Goal: Task Accomplishment & Management: Use online tool/utility

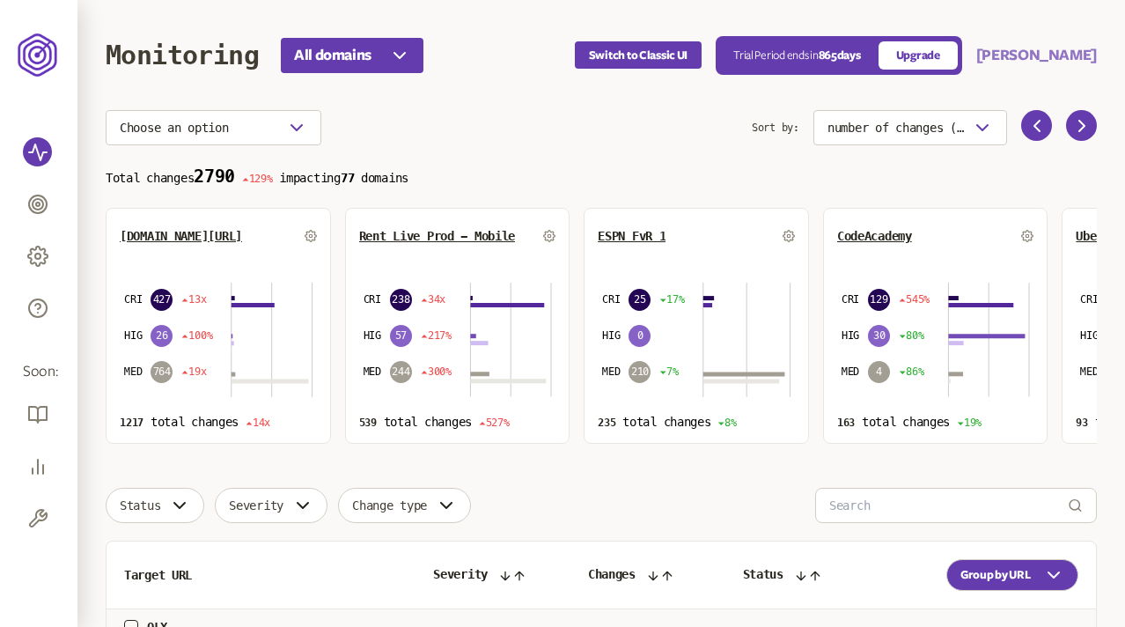
click at [1067, 55] on button "Pruthviraj" at bounding box center [1036, 55] width 121 height 21
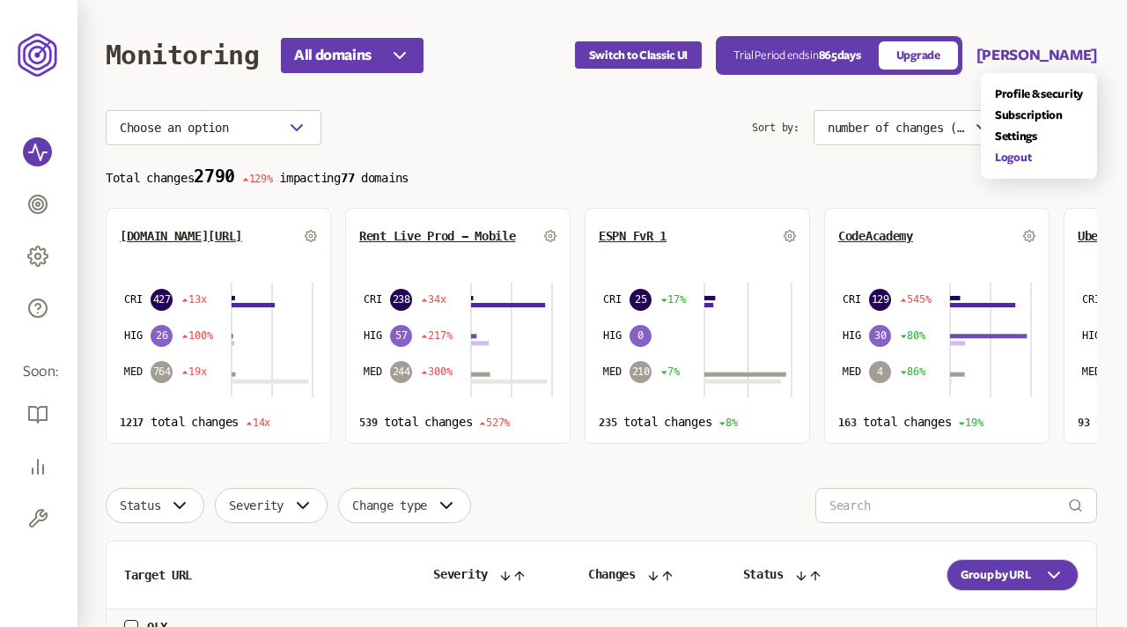
click at [1021, 154] on link "Logout" at bounding box center [1039, 158] width 88 height 14
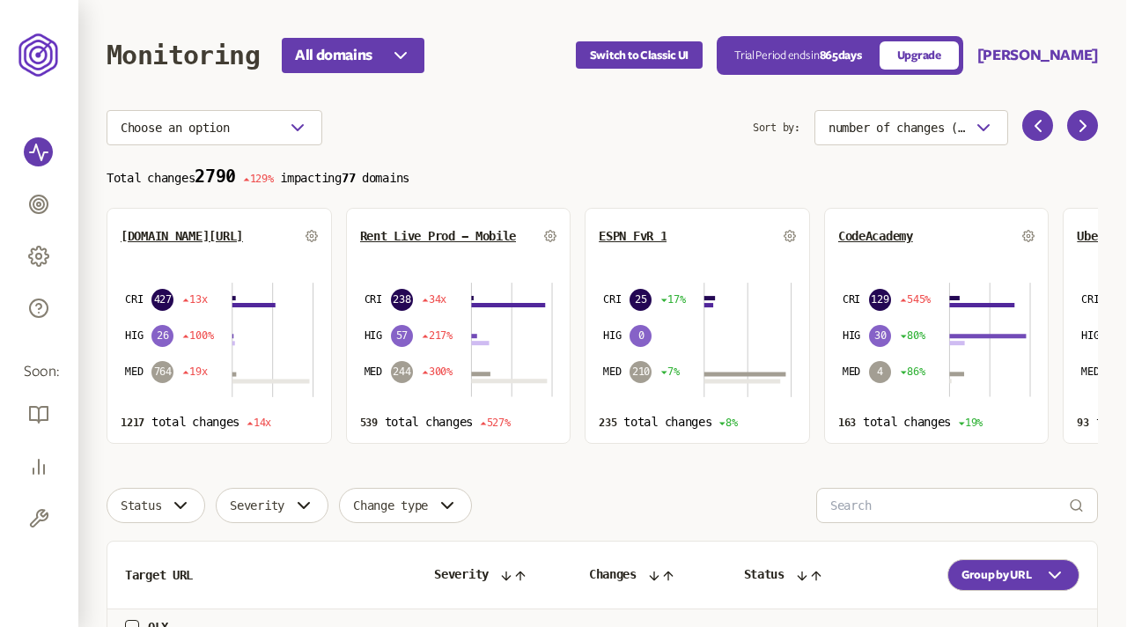
scroll to position [883, 0]
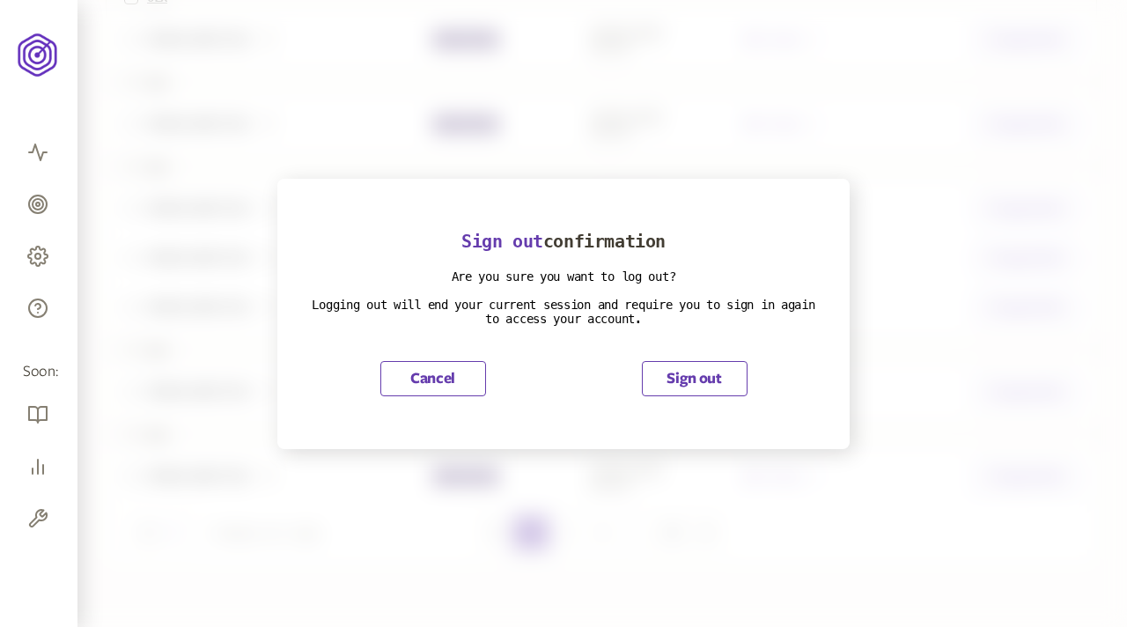
click at [699, 365] on button "Sign out" at bounding box center [695, 378] width 106 height 35
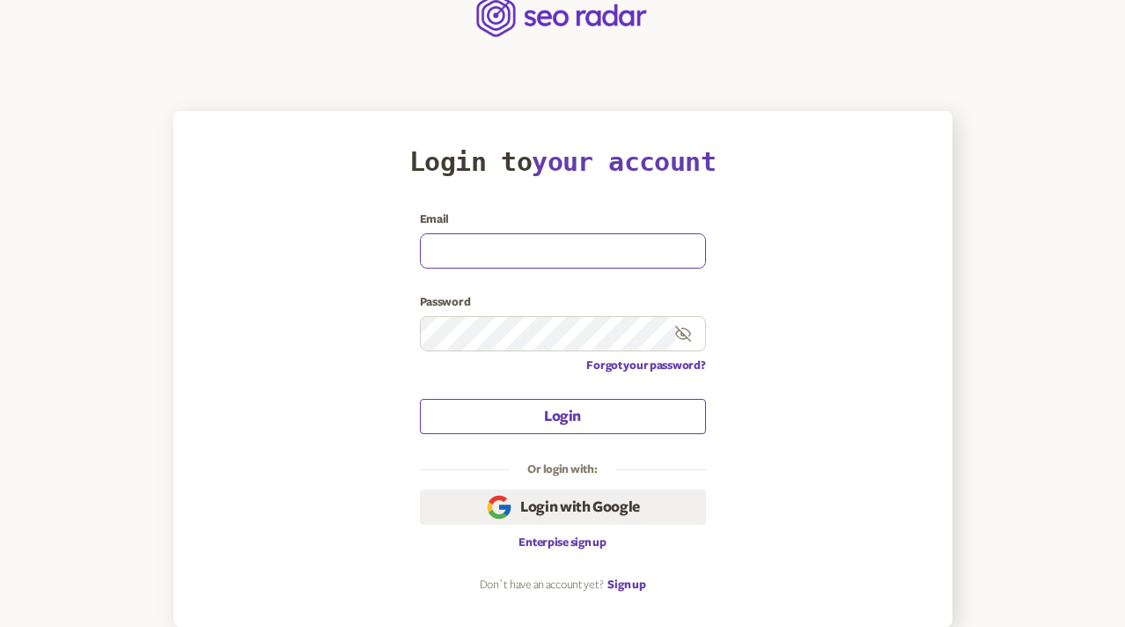
type input "olena.niemova@agilefuel.com"
click at [541, 415] on button "Login" at bounding box center [563, 416] width 286 height 35
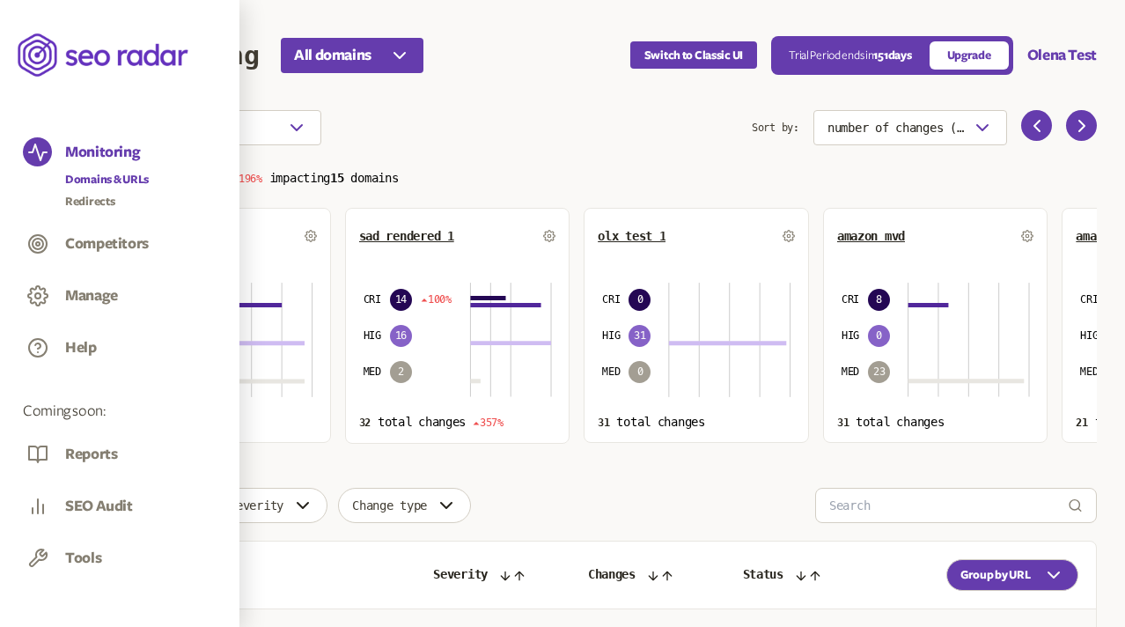
click at [34, 209] on div "Monitoring Domains & URLs Redirects Competitors Manage Help" at bounding box center [120, 251] width 194 height 229
drag, startPoint x: 34, startPoint y: 209, endPoint x: 81, endPoint y: 199, distance: 47.6
click at [81, 199] on link "Redirects" at bounding box center [107, 202] width 84 height 18
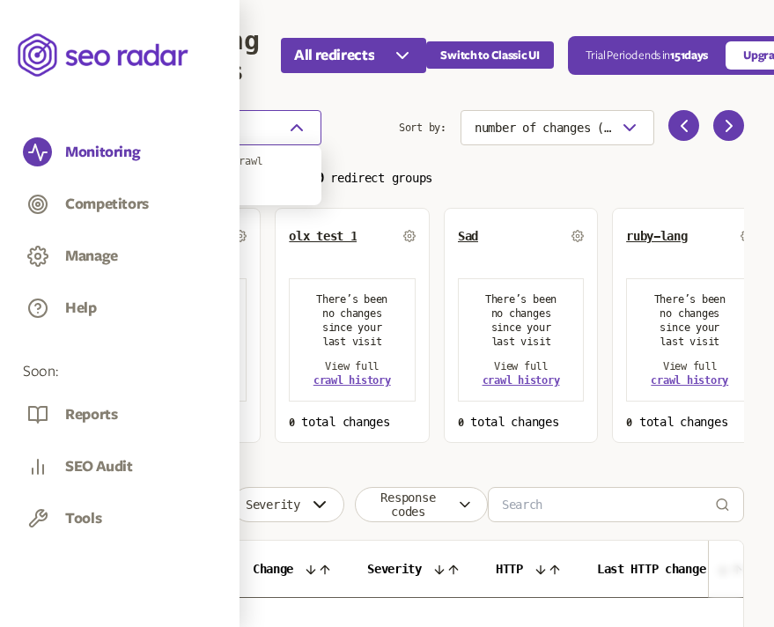
click at [284, 129] on button "Choose an option" at bounding box center [214, 127] width 216 height 35
click at [211, 182] on span "Select dates" at bounding box center [183, 186] width 71 height 14
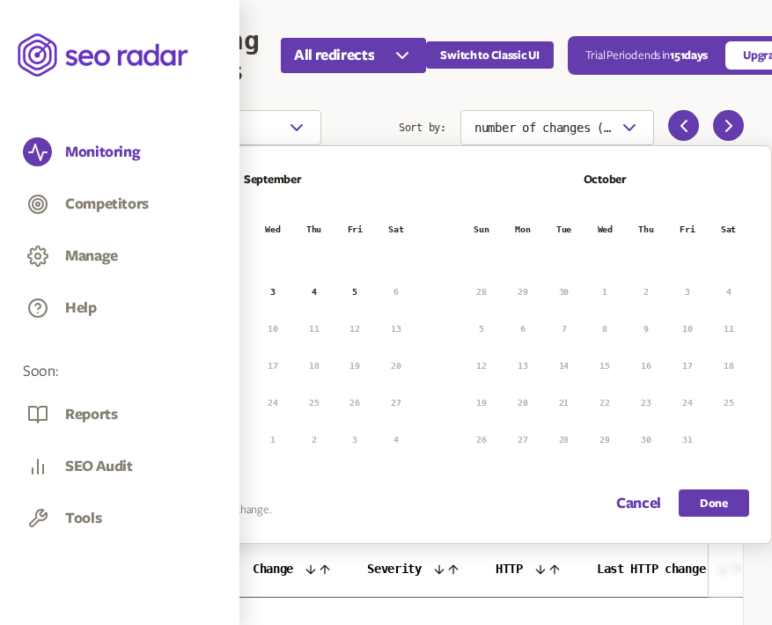
click at [143, 171] on icon "button" at bounding box center [139, 180] width 21 height 21
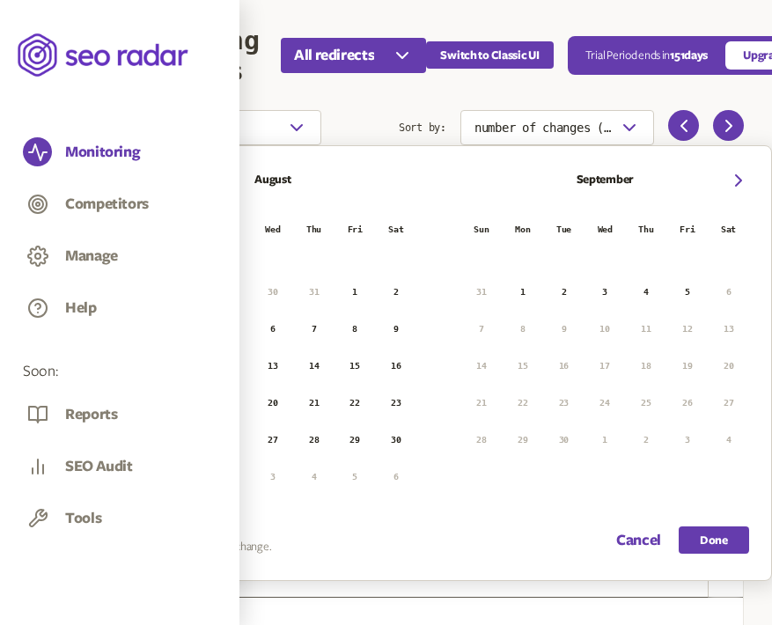
click at [148, 402] on button "17" at bounding box center [149, 403] width 26 height 26
click at [395, 400] on button "23" at bounding box center [396, 403] width 26 height 26
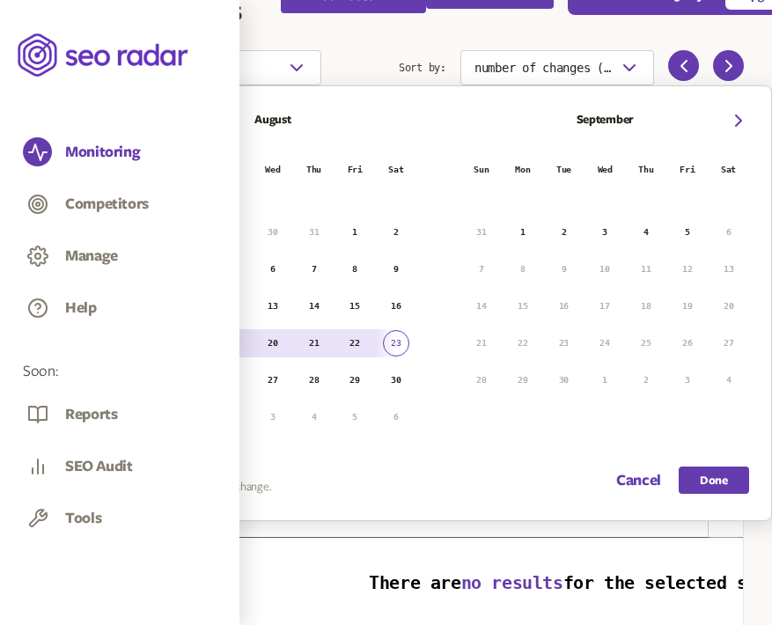
scroll to position [61, 0]
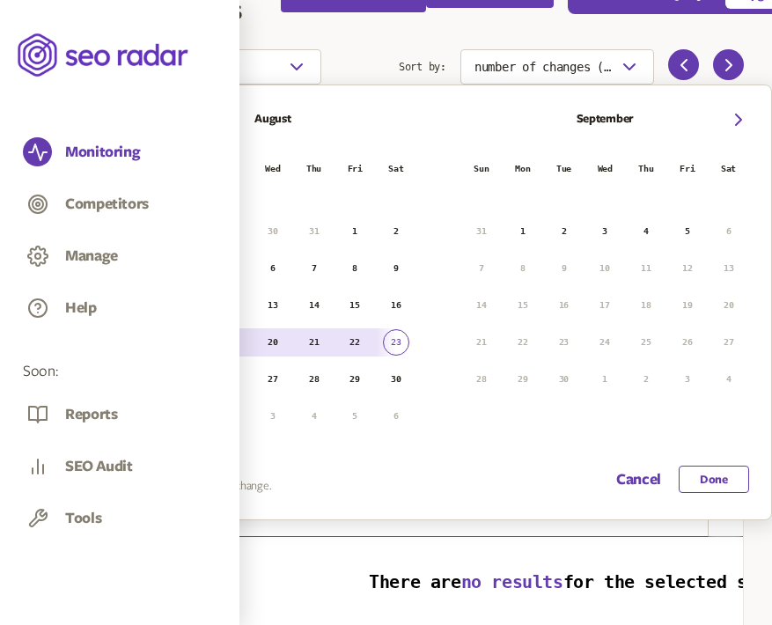
click at [720, 479] on button "Done" at bounding box center [714, 479] width 70 height 27
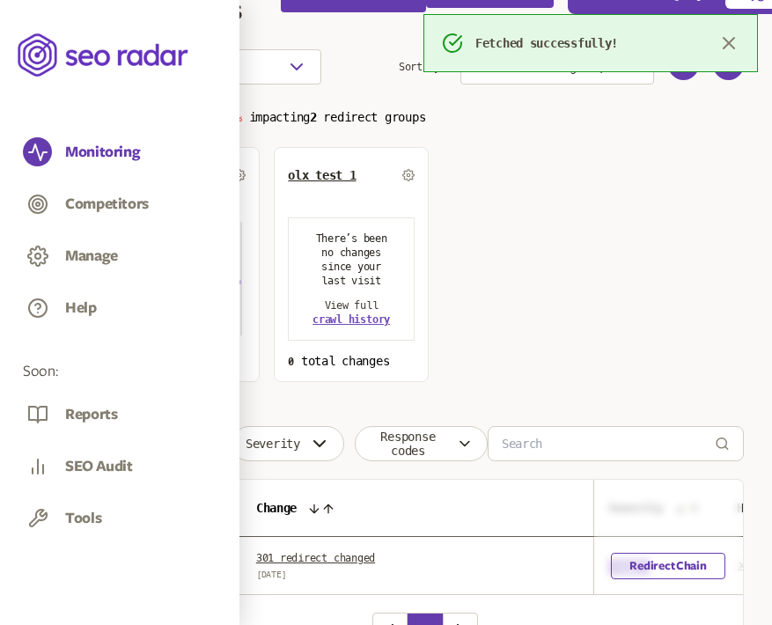
scroll to position [175, 0]
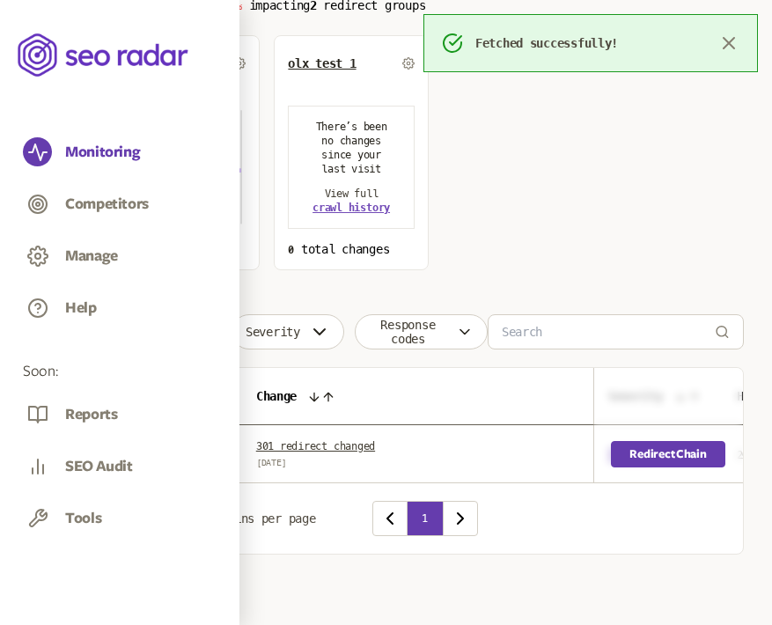
click at [650, 456] on link "Redirect Chain" at bounding box center [669, 454] width 114 height 26
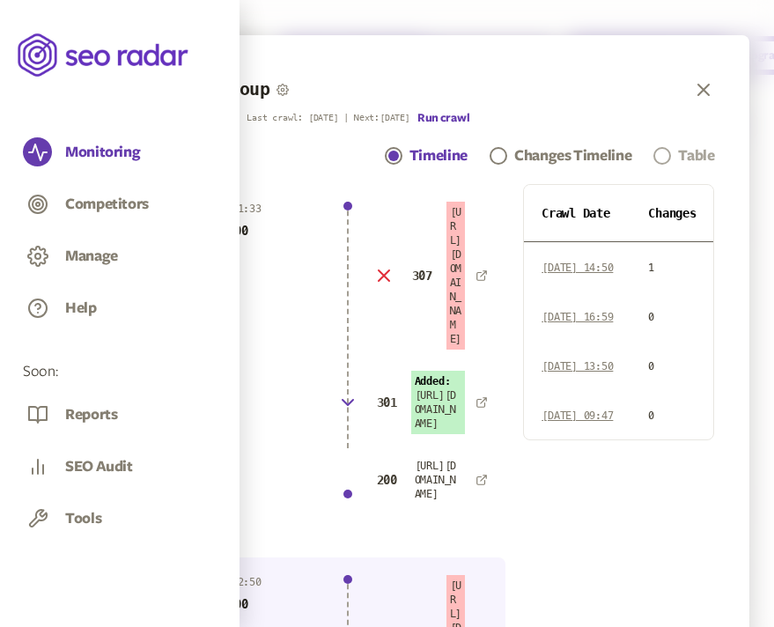
click at [709, 158] on div "Table" at bounding box center [696, 155] width 36 height 21
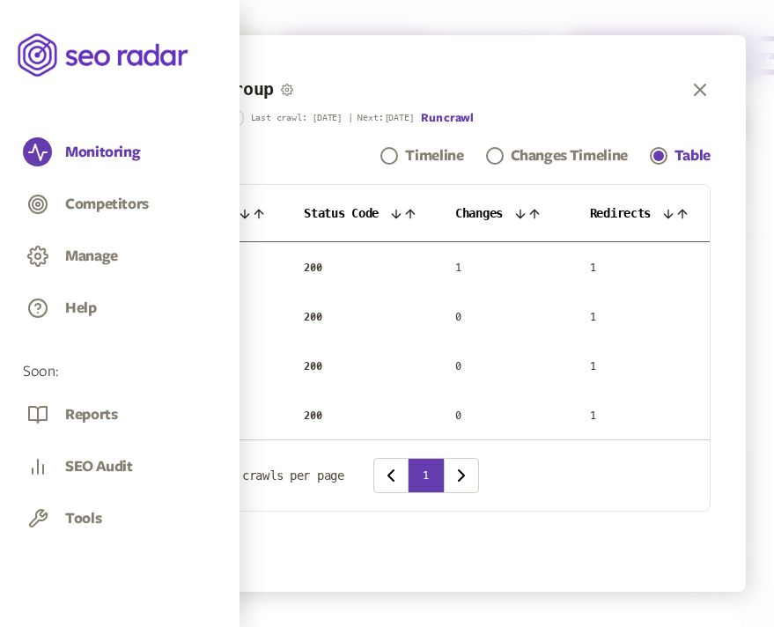
click at [403, 211] on icon at bounding box center [396, 214] width 14 height 14
click at [702, 88] on icon "button" at bounding box center [699, 89] width 21 height 21
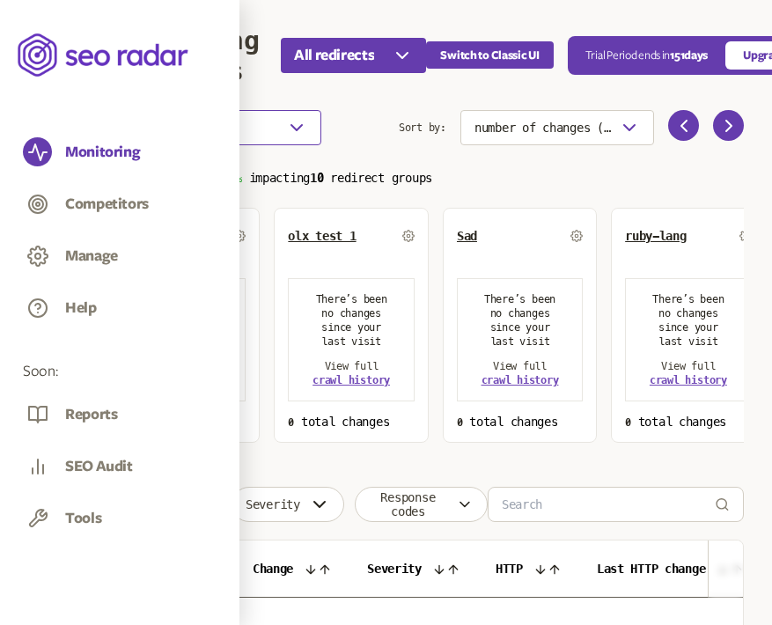
click at [224, 137] on button "Choose an option" at bounding box center [214, 127] width 216 height 35
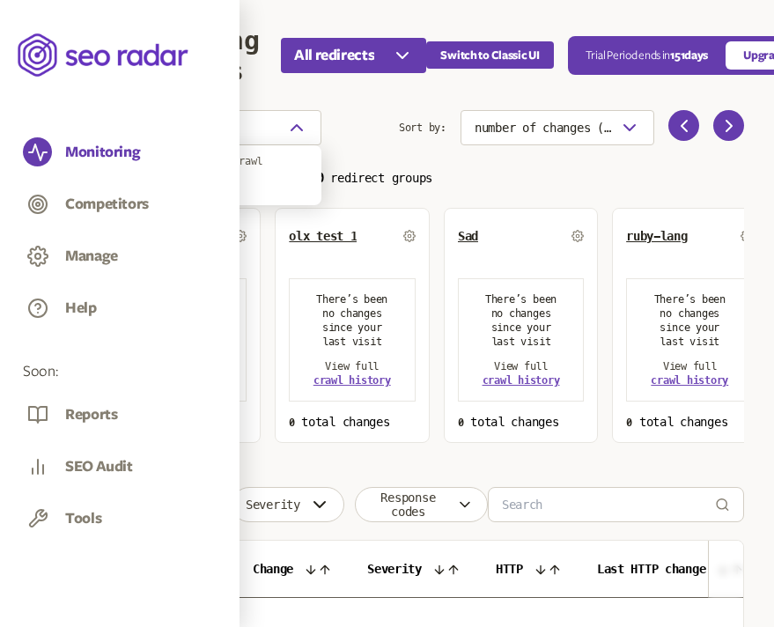
click at [205, 180] on span "Select dates" at bounding box center [183, 186] width 71 height 14
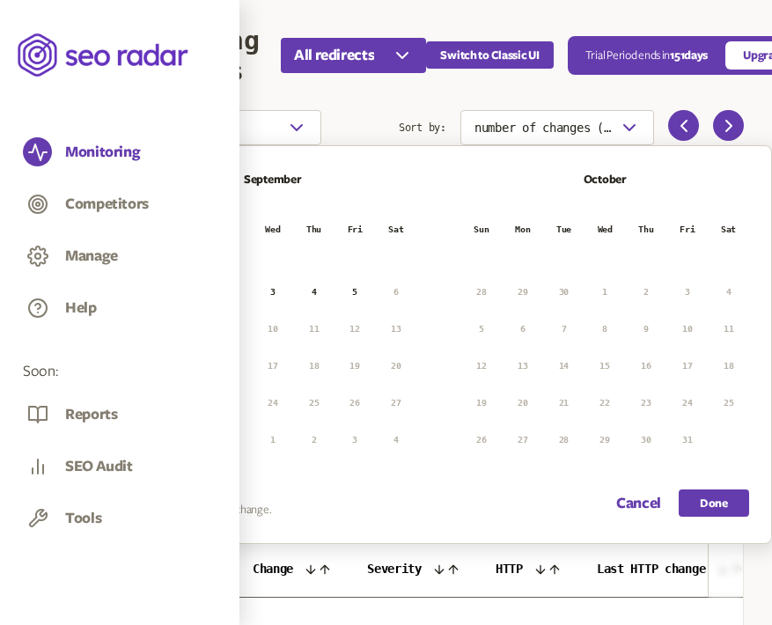
click at [139, 181] on icon "button" at bounding box center [139, 180] width 21 height 21
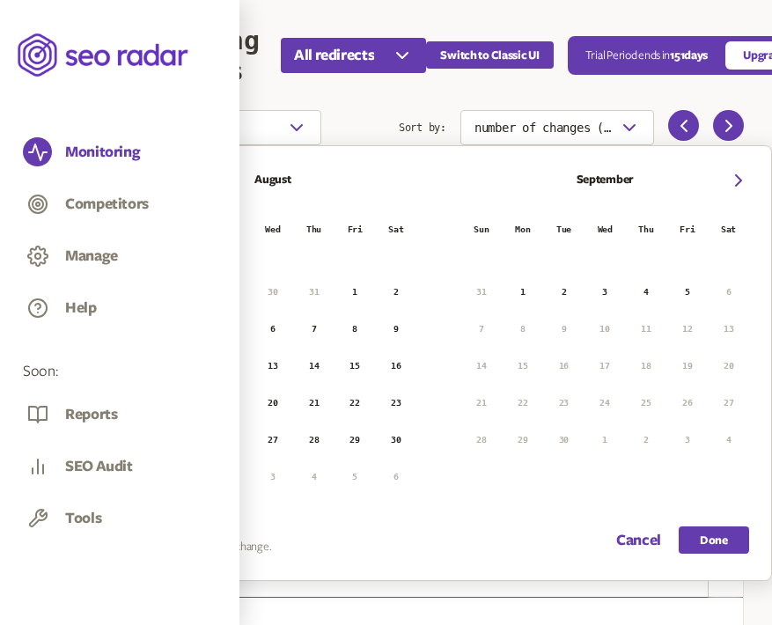
click at [156, 404] on button "17" at bounding box center [149, 403] width 26 height 26
click at [396, 402] on button "23" at bounding box center [396, 403] width 26 height 26
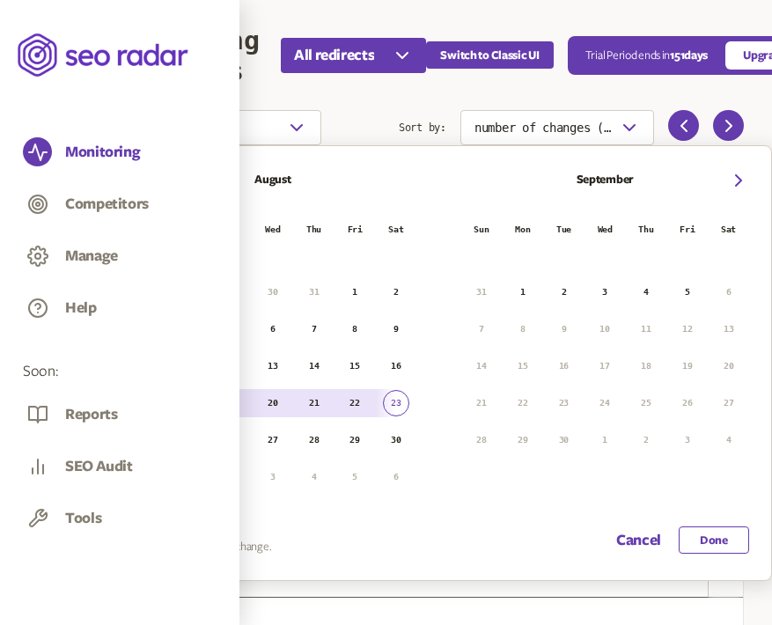
click at [711, 543] on button "Done" at bounding box center [714, 539] width 70 height 27
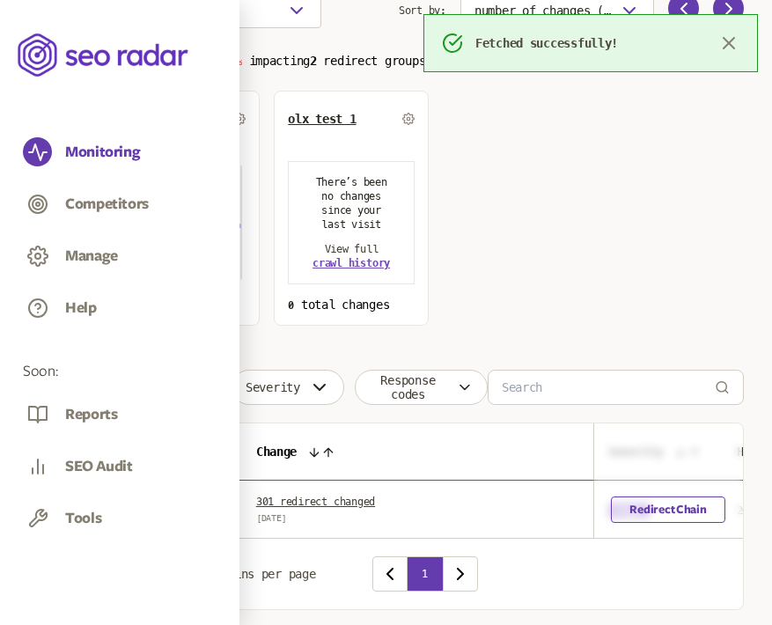
scroll to position [175, 0]
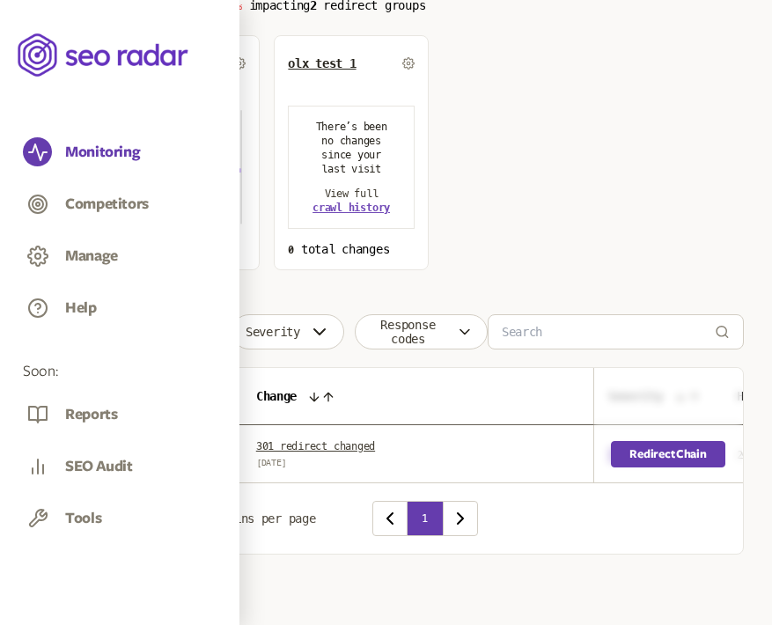
click at [639, 451] on link "Redirect Chain" at bounding box center [669, 454] width 114 height 26
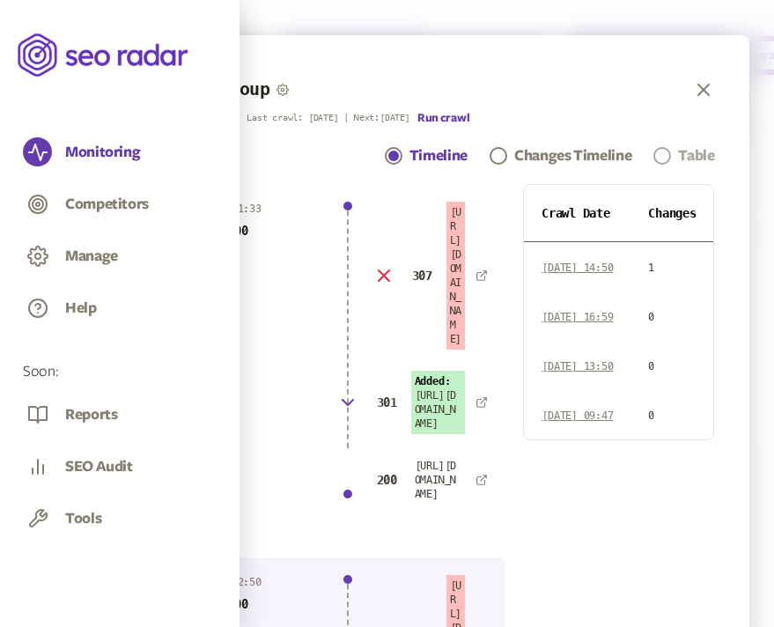
click at [714, 147] on div "Table" at bounding box center [696, 155] width 36 height 21
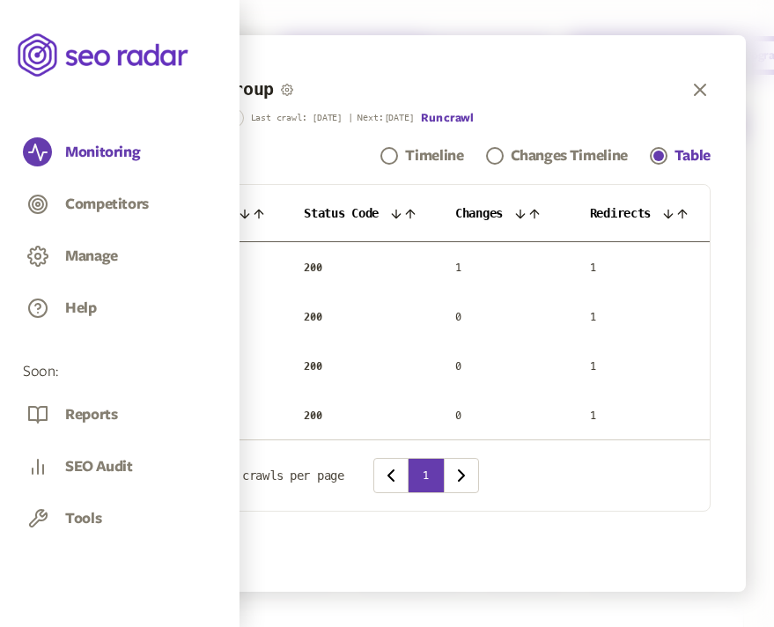
click at [403, 209] on icon at bounding box center [396, 214] width 14 height 14
click at [401, 210] on icon at bounding box center [400, 214] width 14 height 14
click at [520, 210] on icon at bounding box center [513, 214] width 14 height 14
click at [522, 210] on icon at bounding box center [520, 214] width 14 height 14
click at [707, 85] on icon "button" at bounding box center [699, 89] width 21 height 21
